Goal: Transaction & Acquisition: Purchase product/service

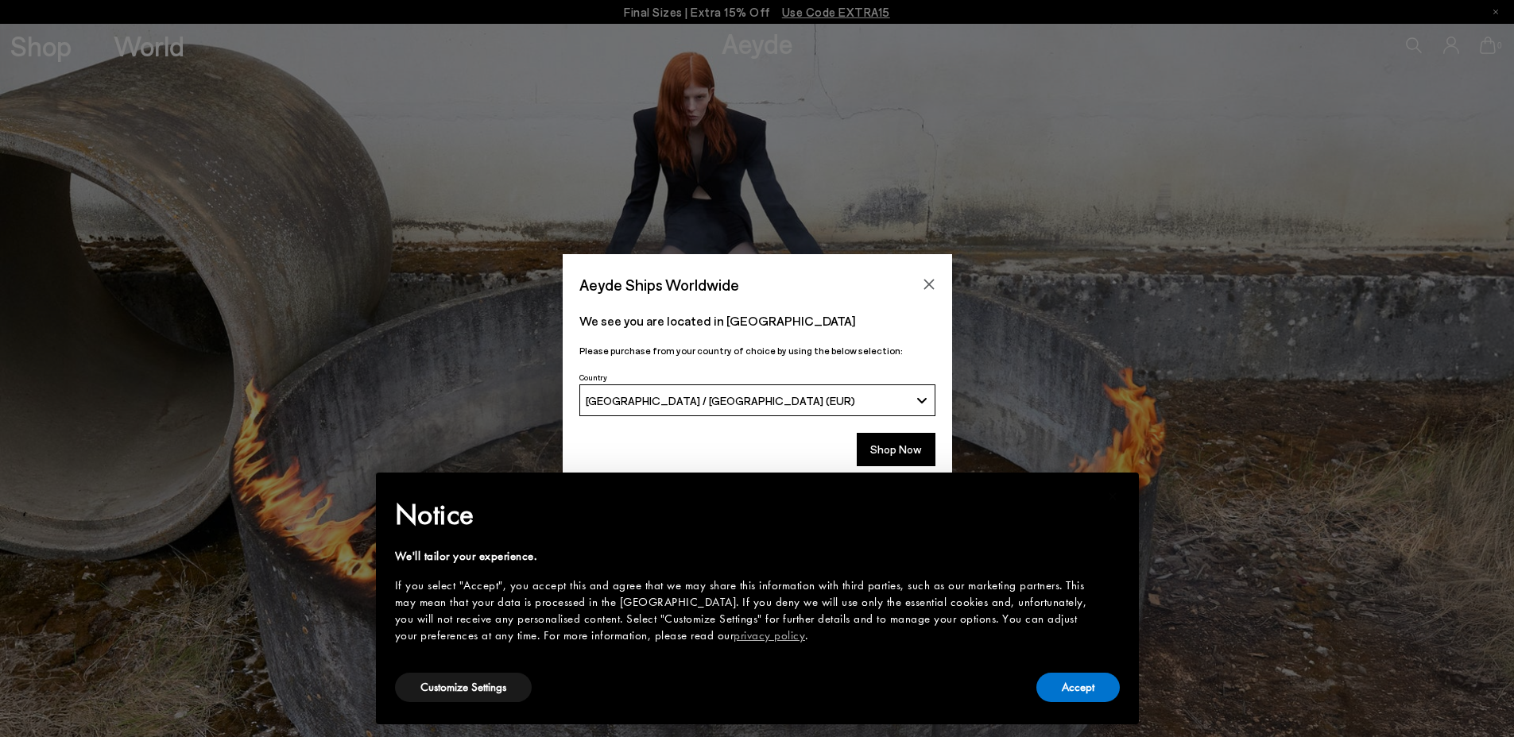
click at [1088, 687] on button "Accept" at bounding box center [1077, 687] width 83 height 29
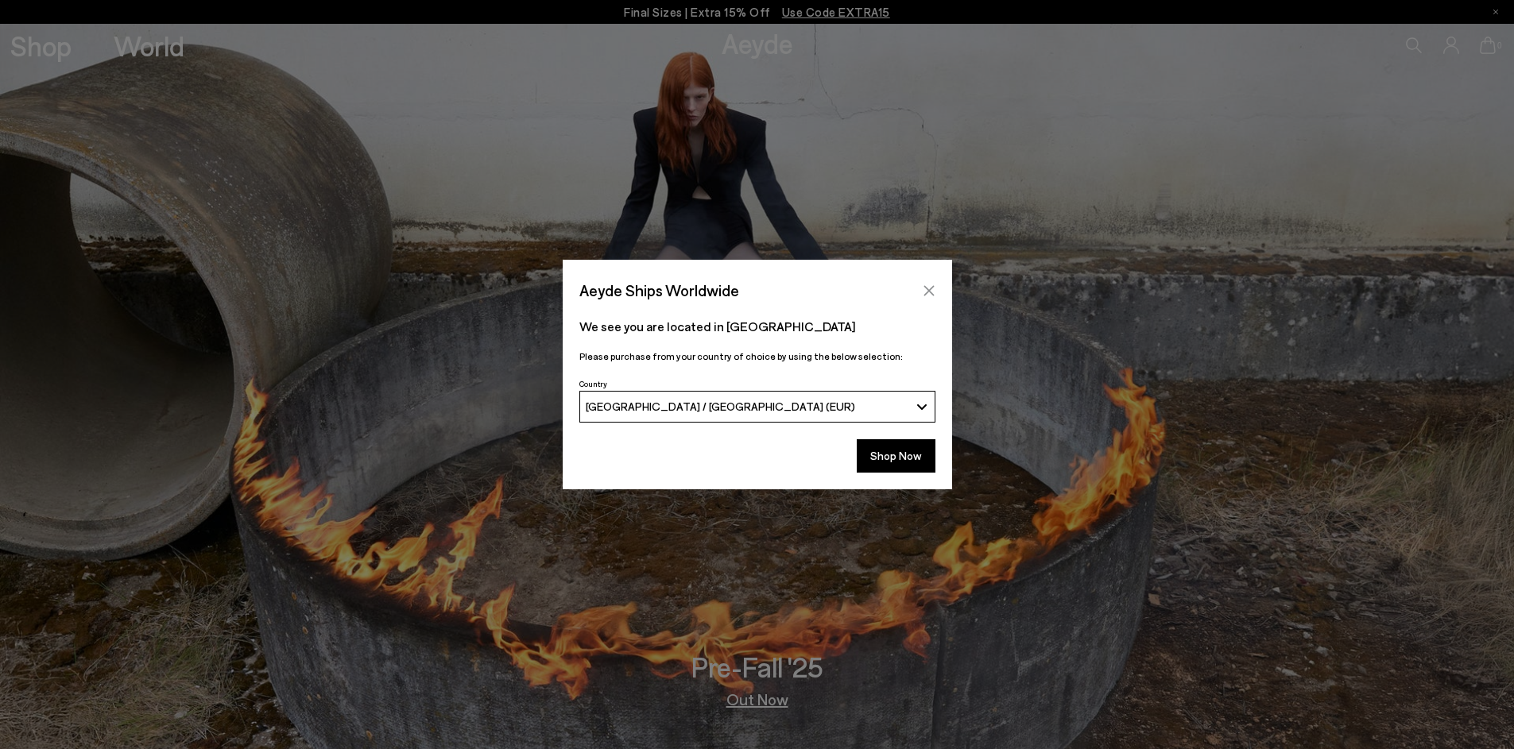
click at [937, 297] on button "Close" at bounding box center [929, 291] width 24 height 24
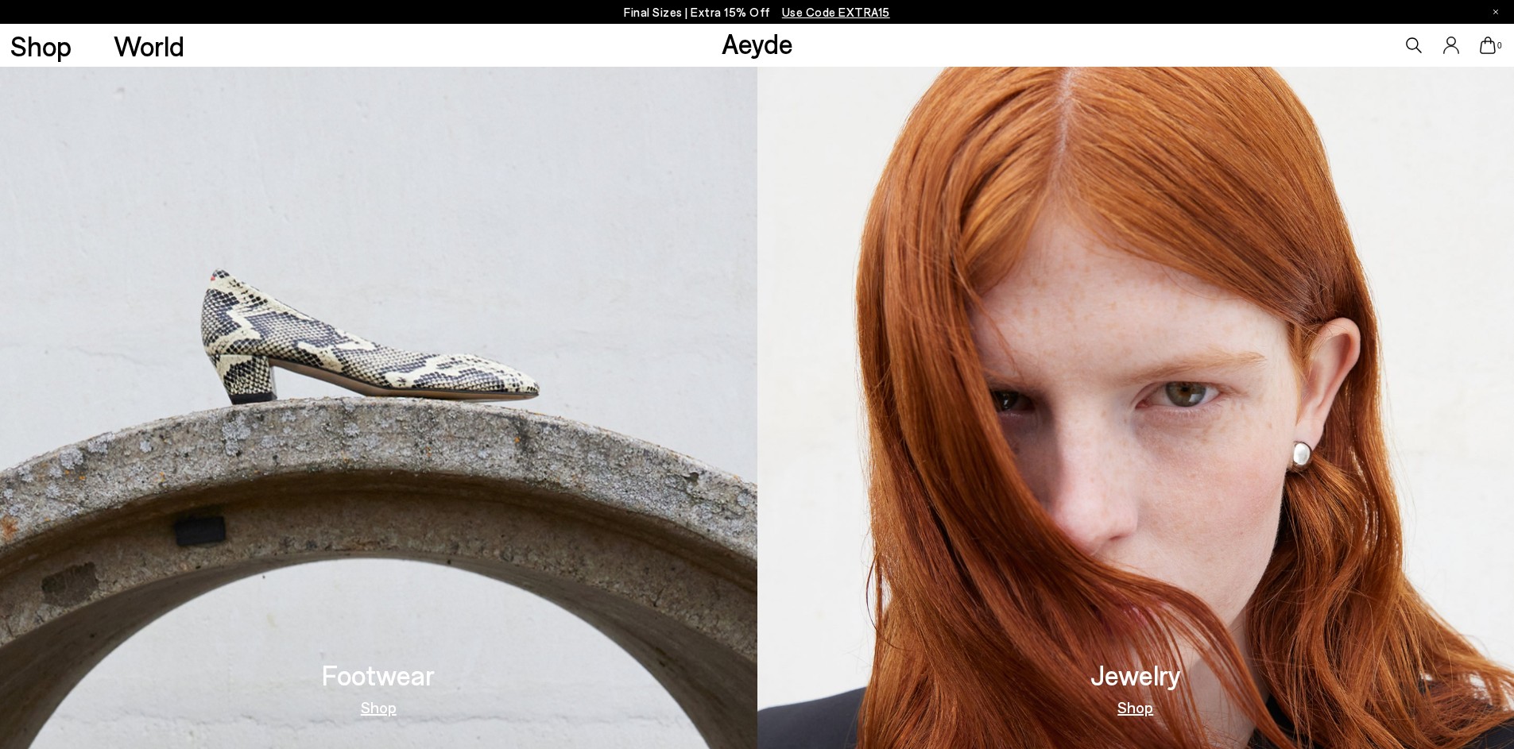
scroll to position [551, 0]
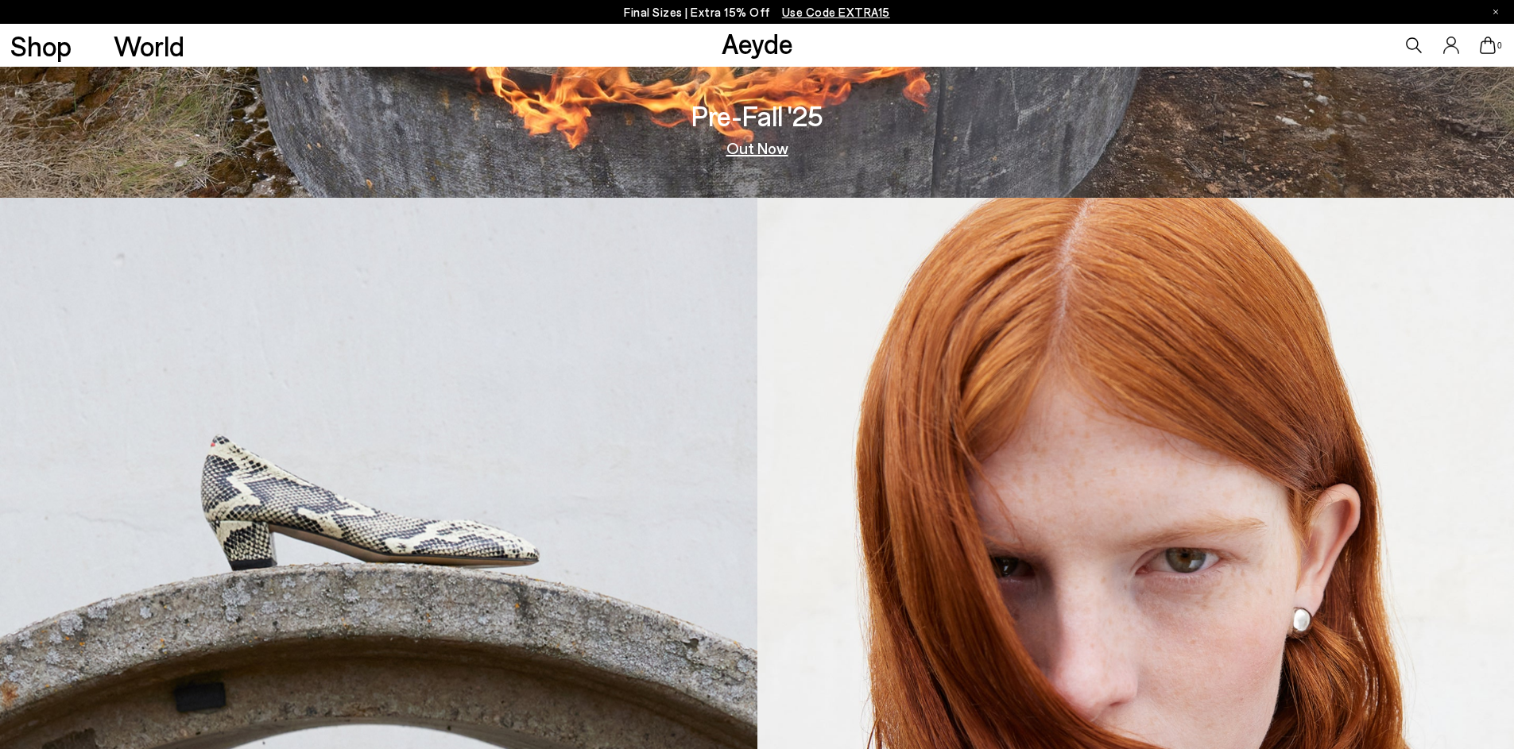
click at [735, 156] on link "Out Now" at bounding box center [757, 148] width 62 height 16
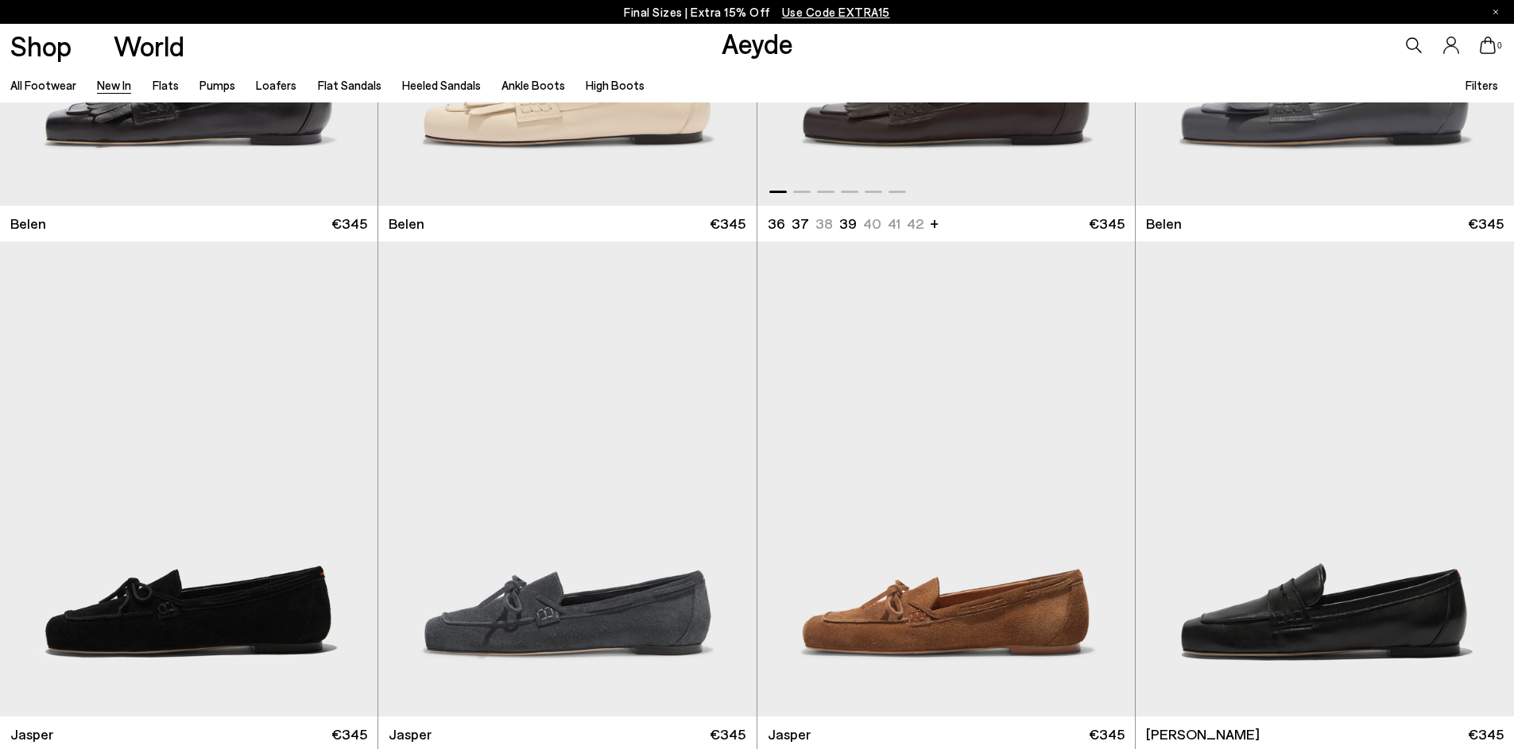
scroll to position [605, 0]
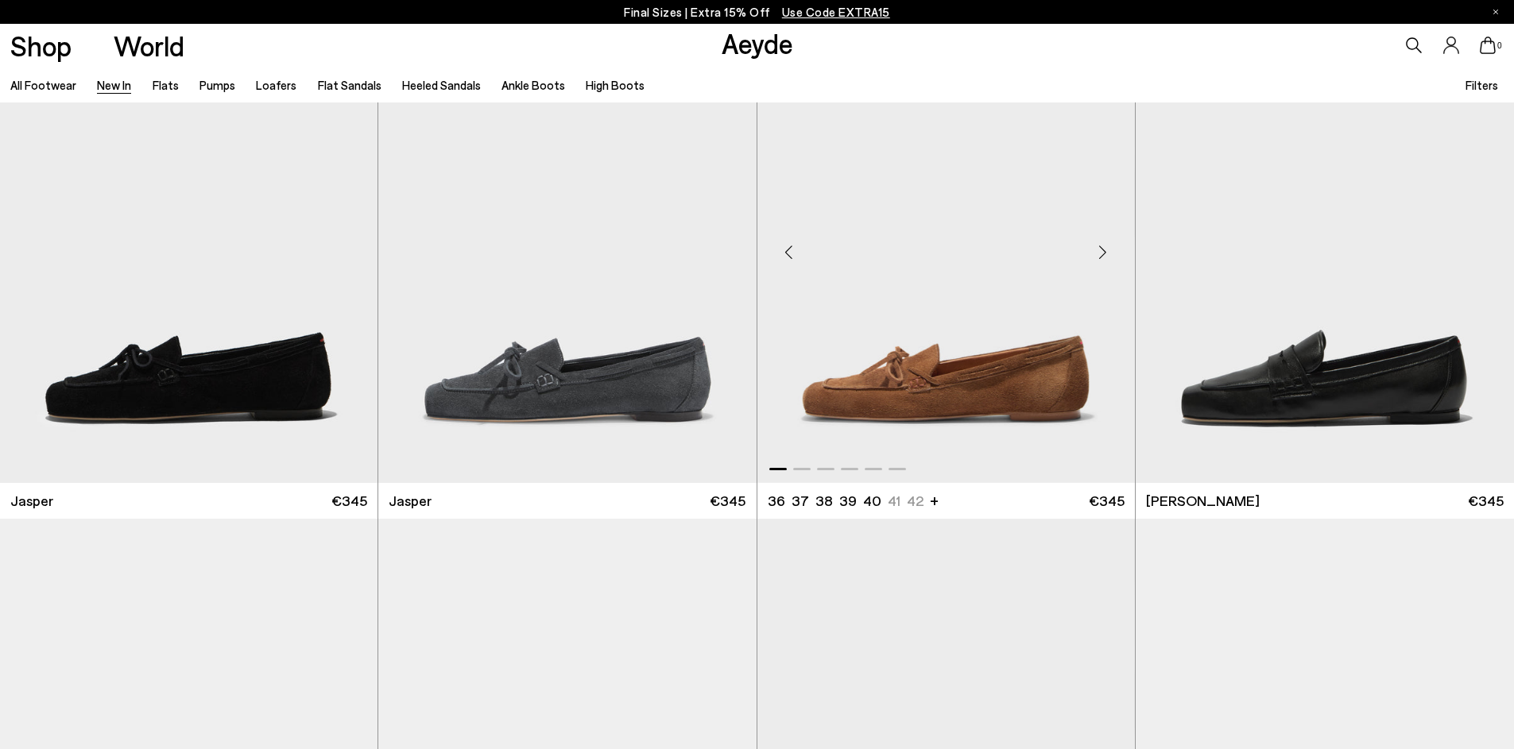
click at [1006, 403] on img "1 / 6" at bounding box center [945, 245] width 377 height 474
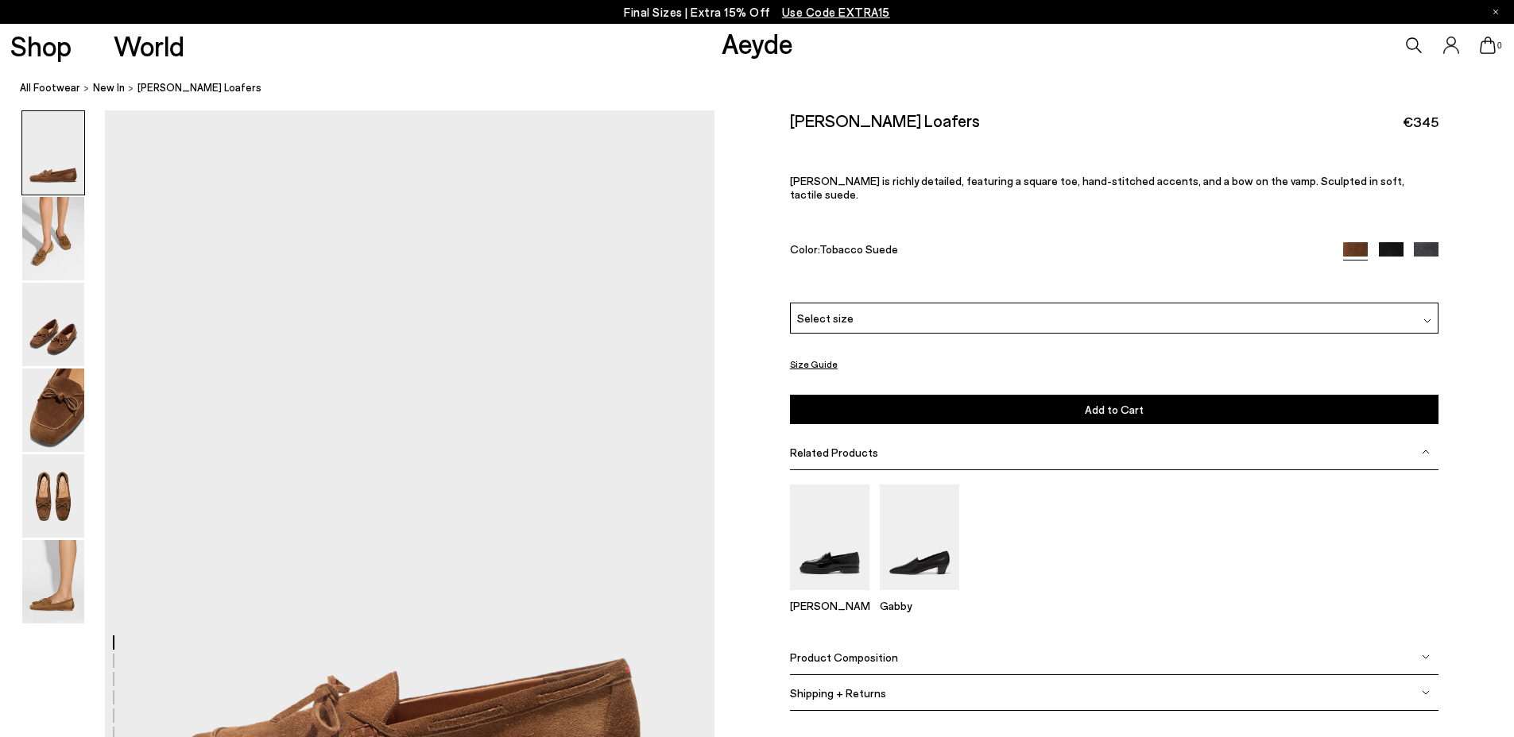
scroll to position [1283, 0]
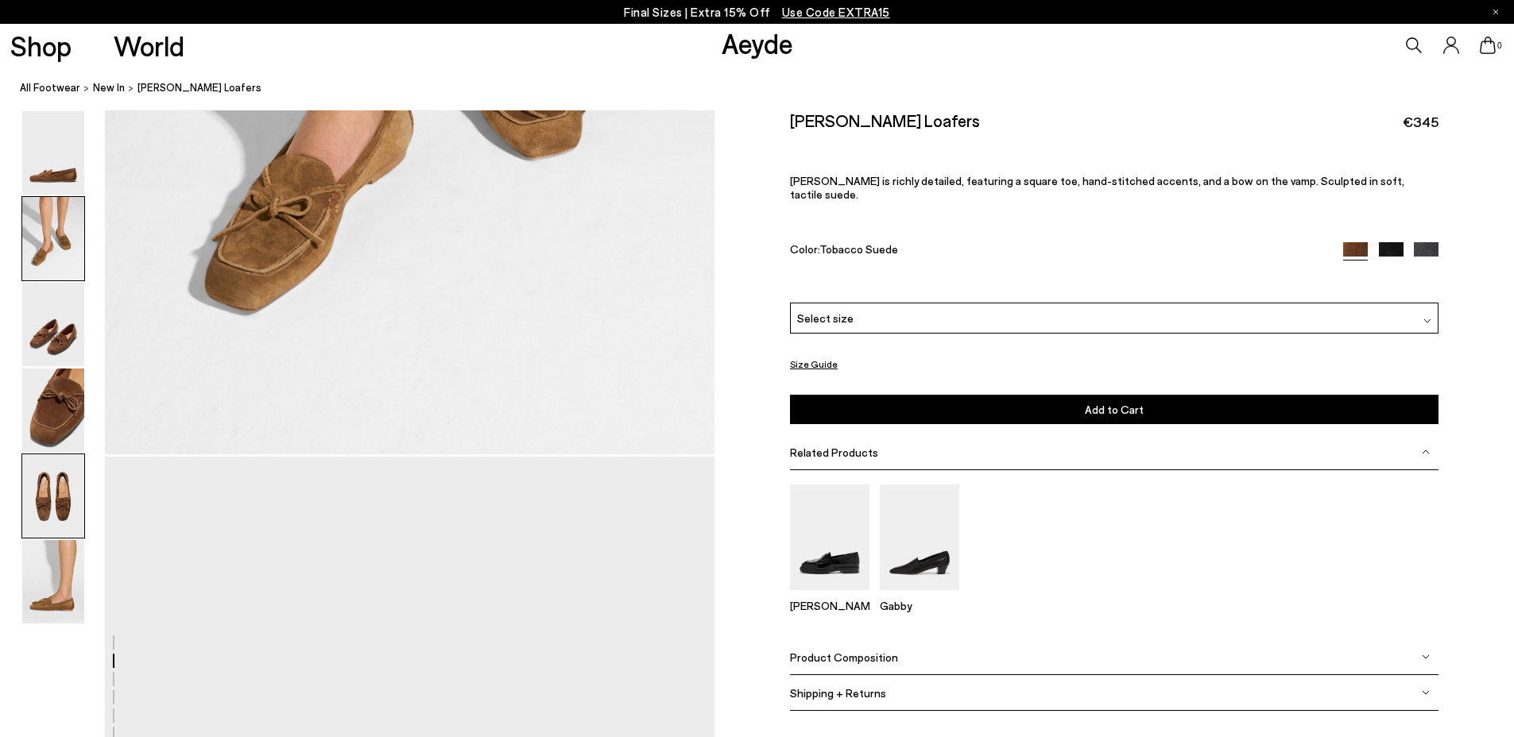
click at [57, 508] on img at bounding box center [53, 496] width 62 height 83
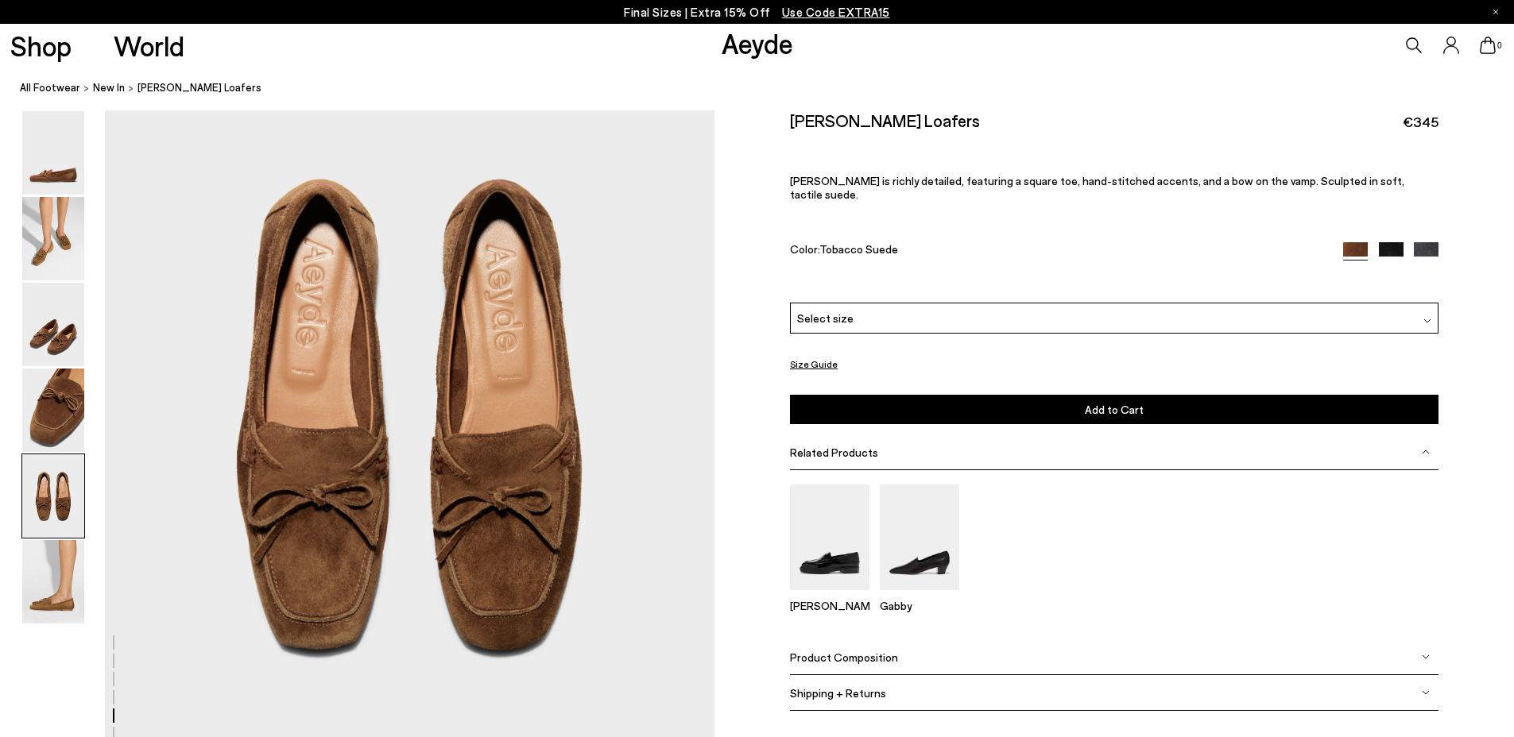
scroll to position [3432, 0]
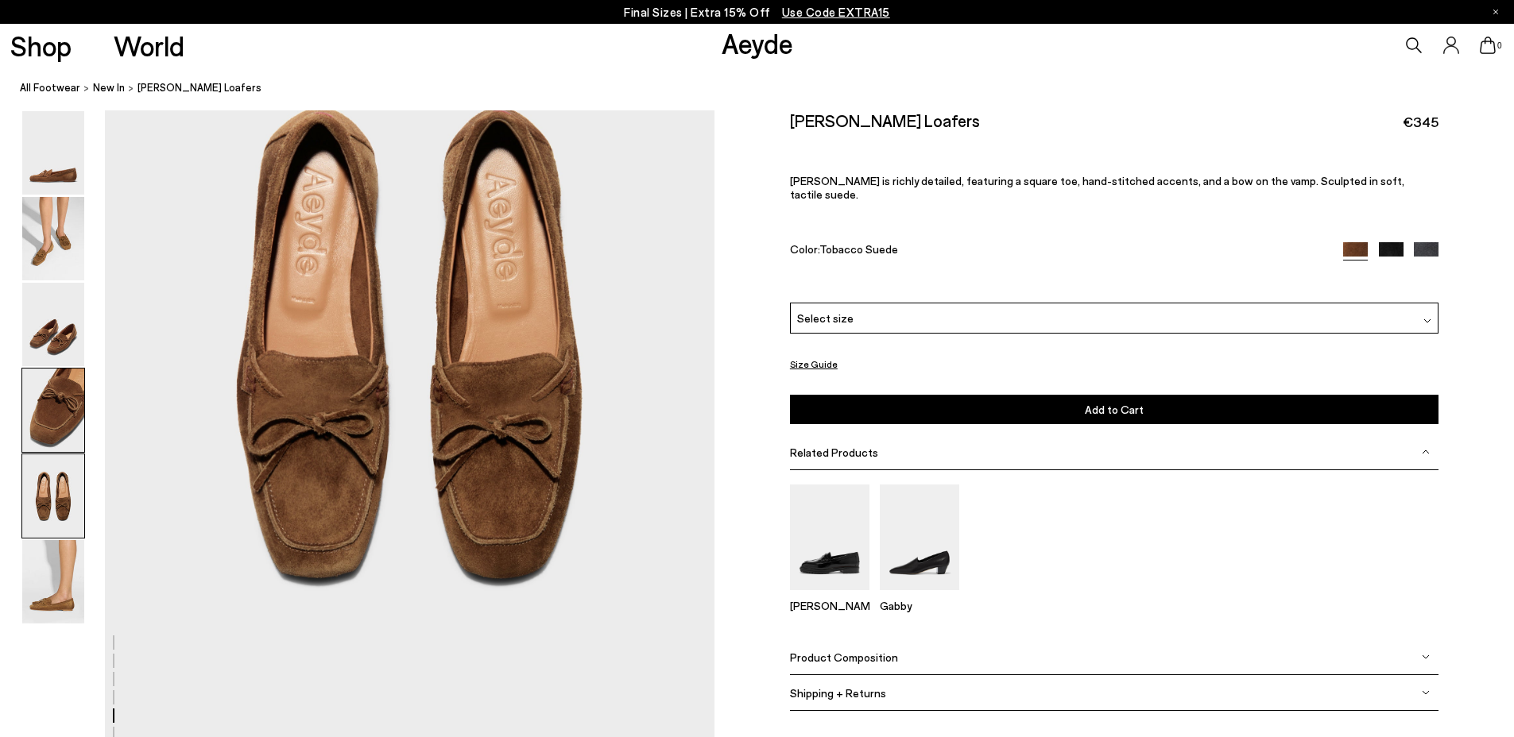
click at [41, 424] on img at bounding box center [53, 410] width 62 height 83
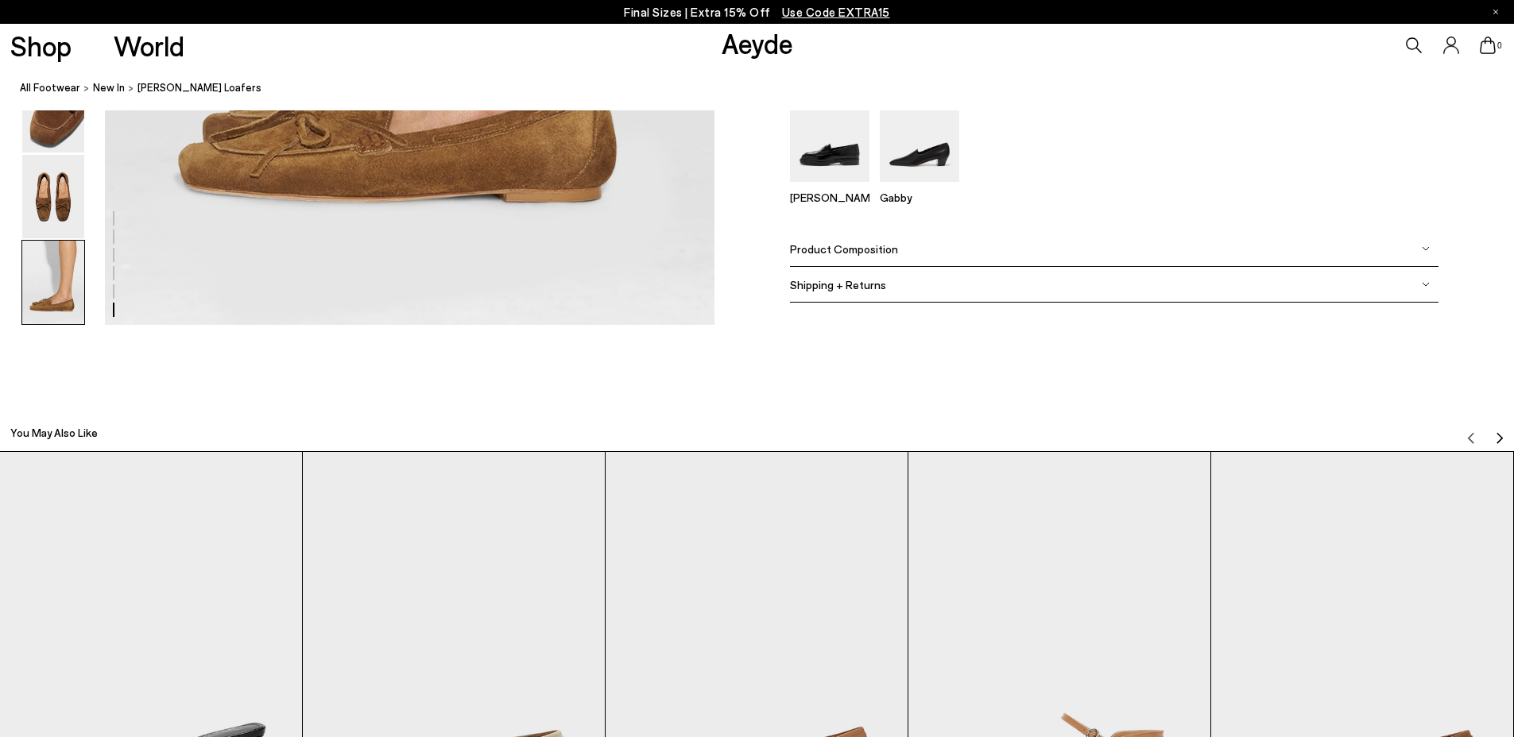
scroll to position [4674, 0]
